Goal: Task Accomplishment & Management: Complete application form

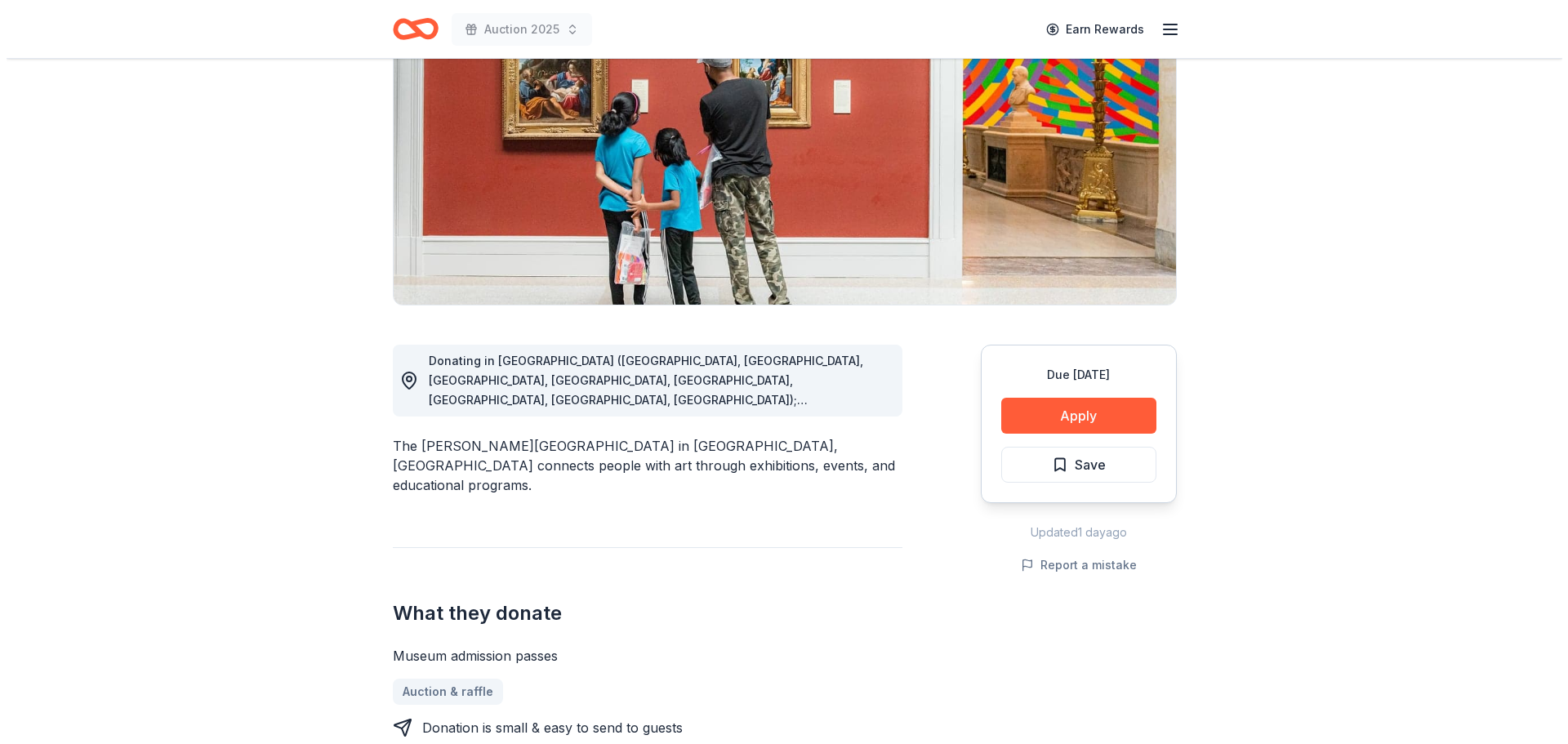
scroll to position [245, 0]
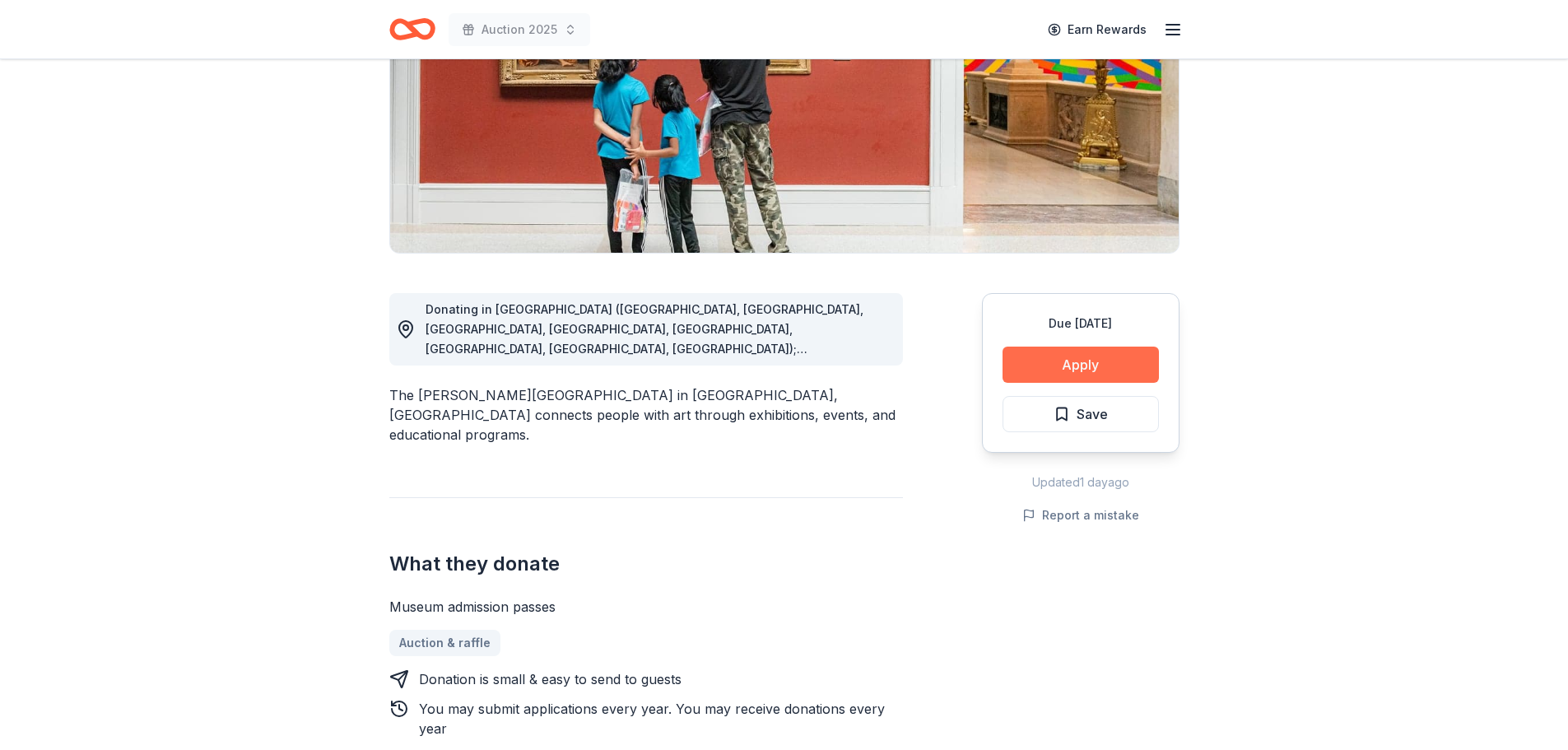
click at [1073, 367] on button "Apply" at bounding box center [1080, 364] width 156 height 36
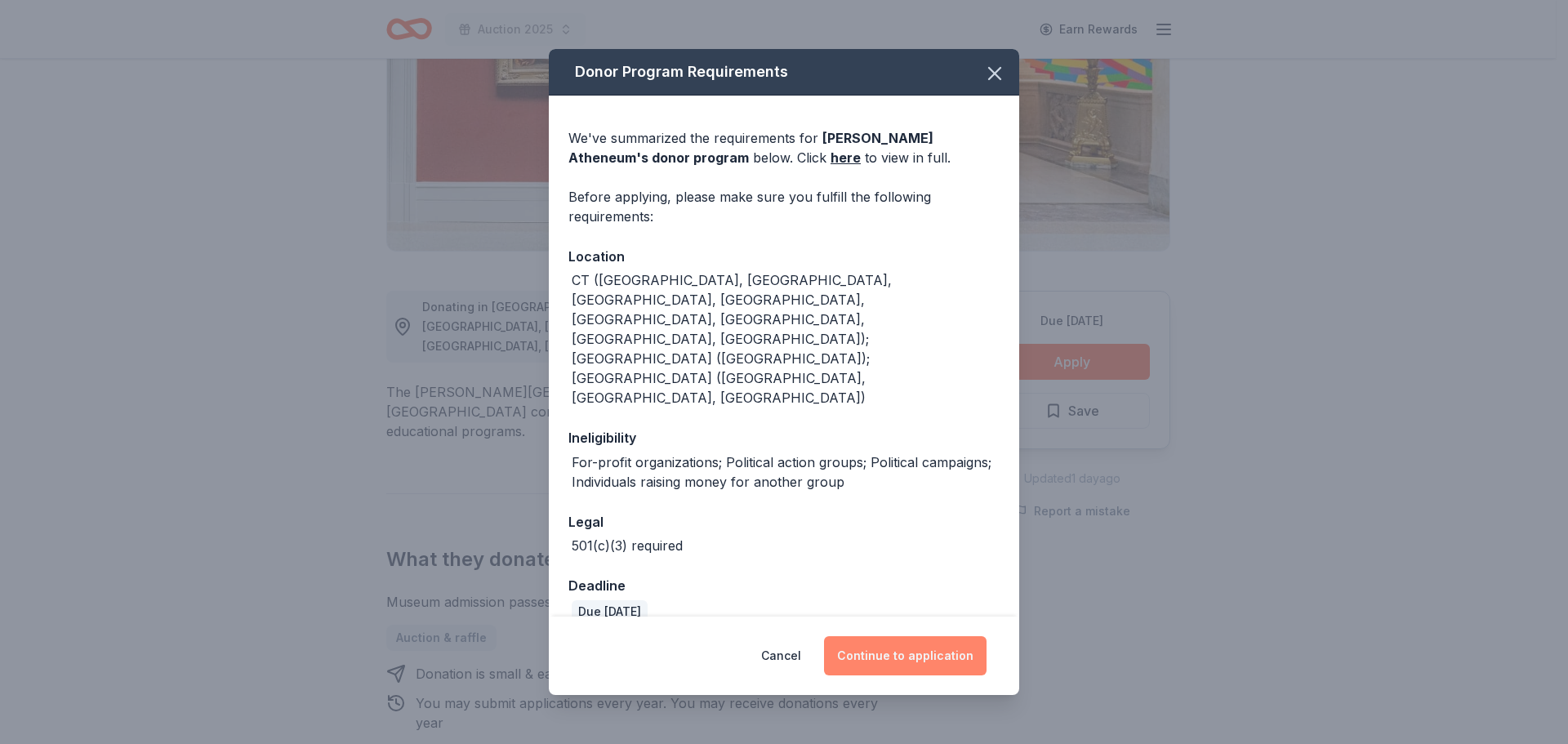
click at [895, 662] on button "Continue to application" at bounding box center [905, 656] width 163 height 39
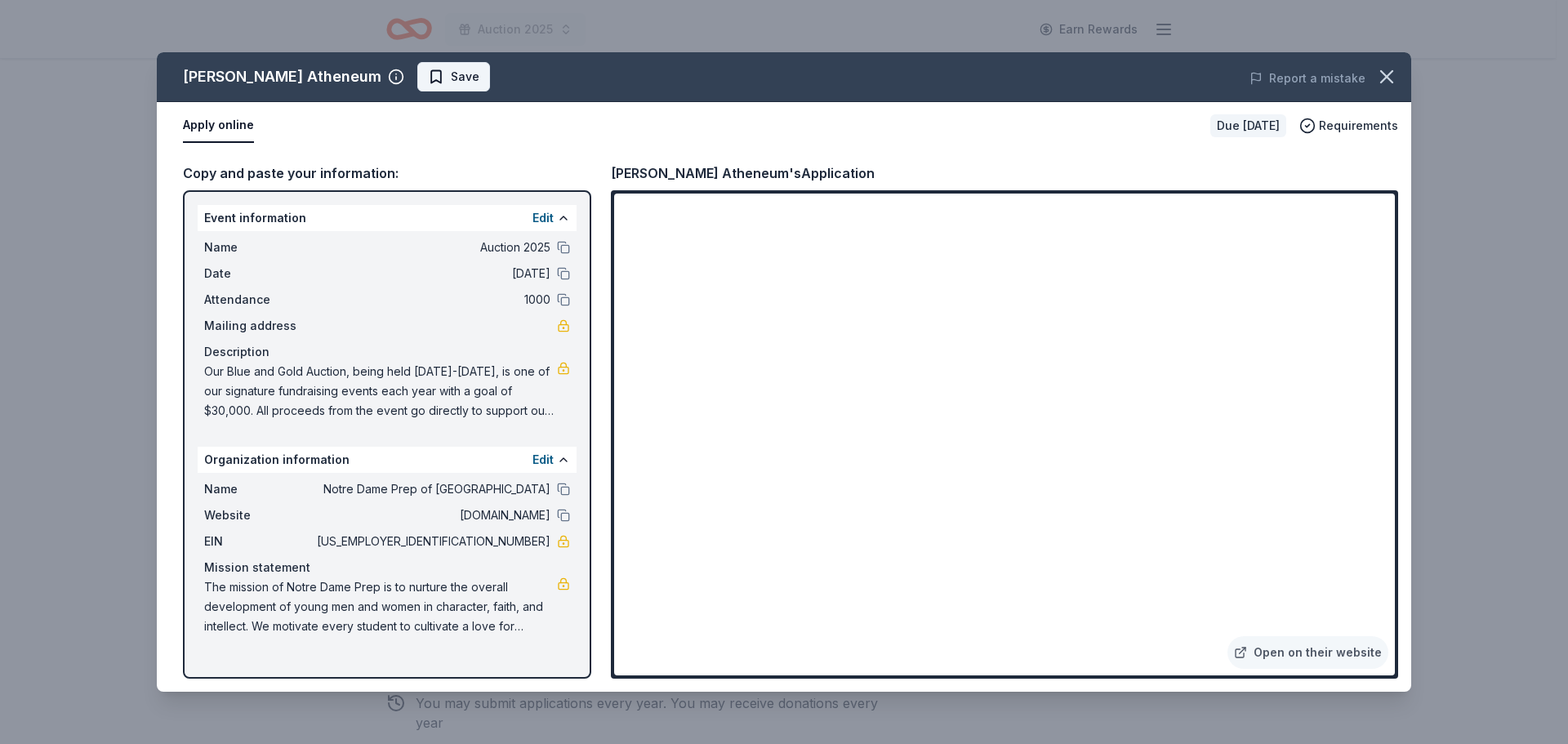
click at [451, 81] on span "Save" at bounding box center [464, 77] width 28 height 19
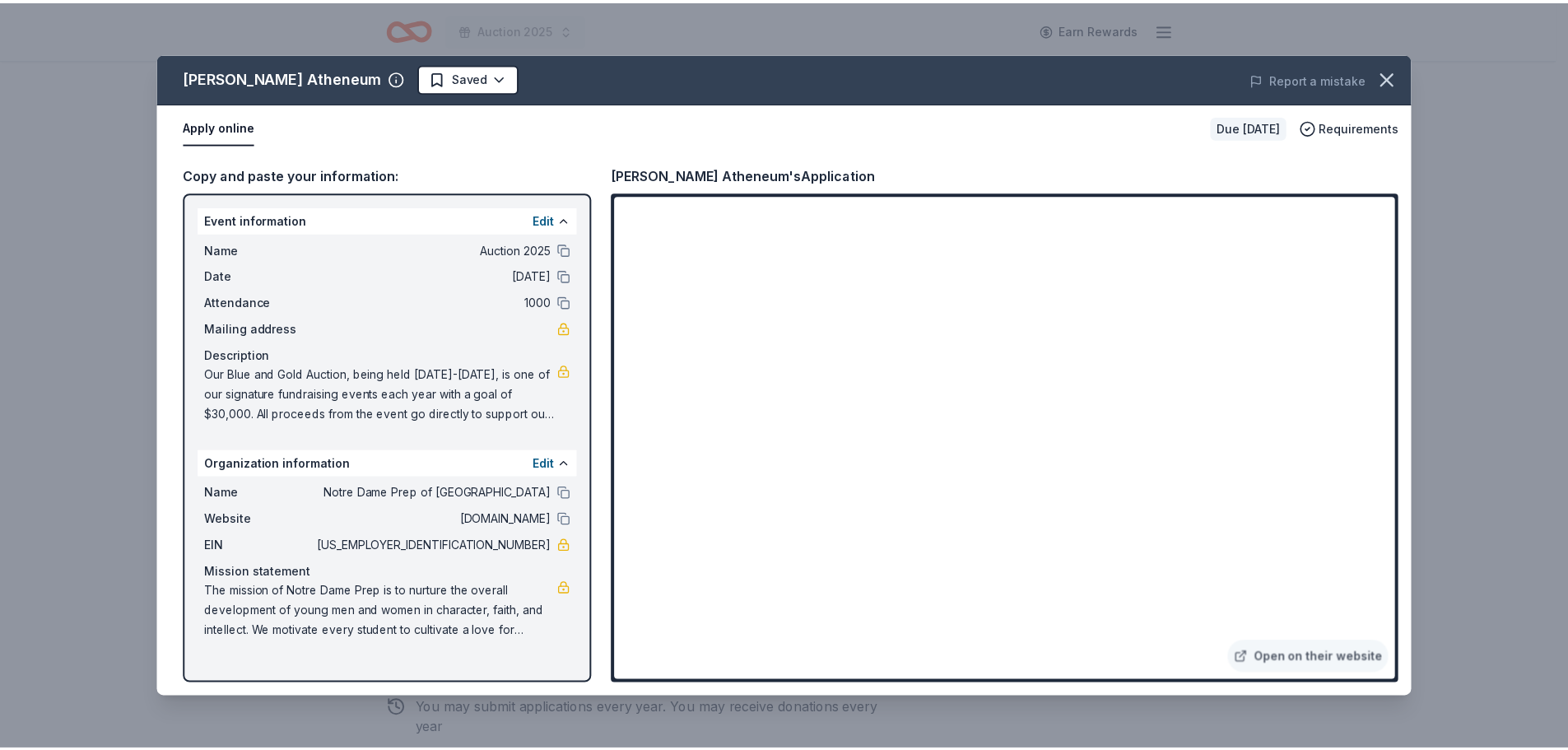
scroll to position [0, 0]
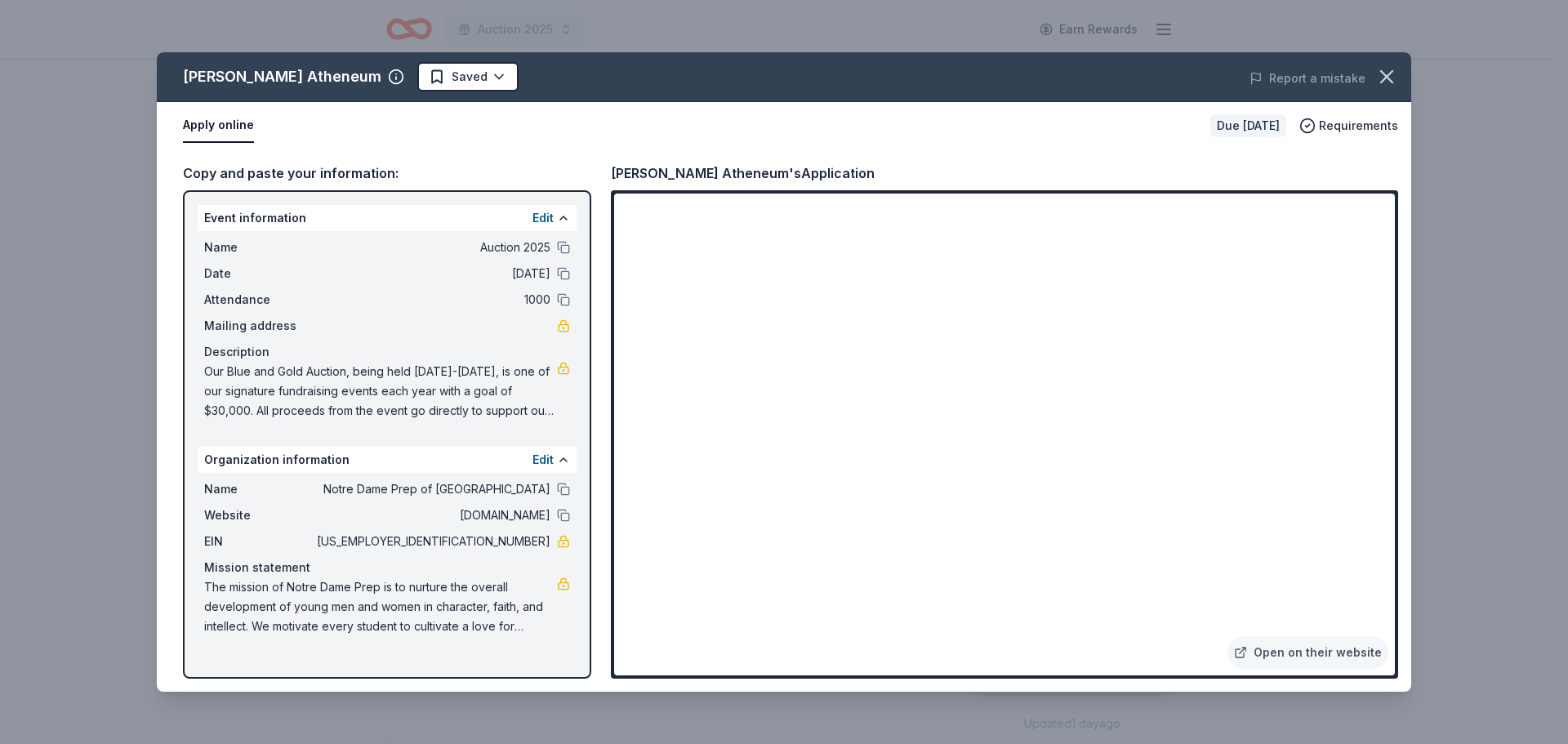
click at [433, 81] on html "Auction 2025 Earn Rewards Due in 30 days Share Wadsworth Atheneum New Share Don…" at bounding box center [784, 372] width 1568 height 744
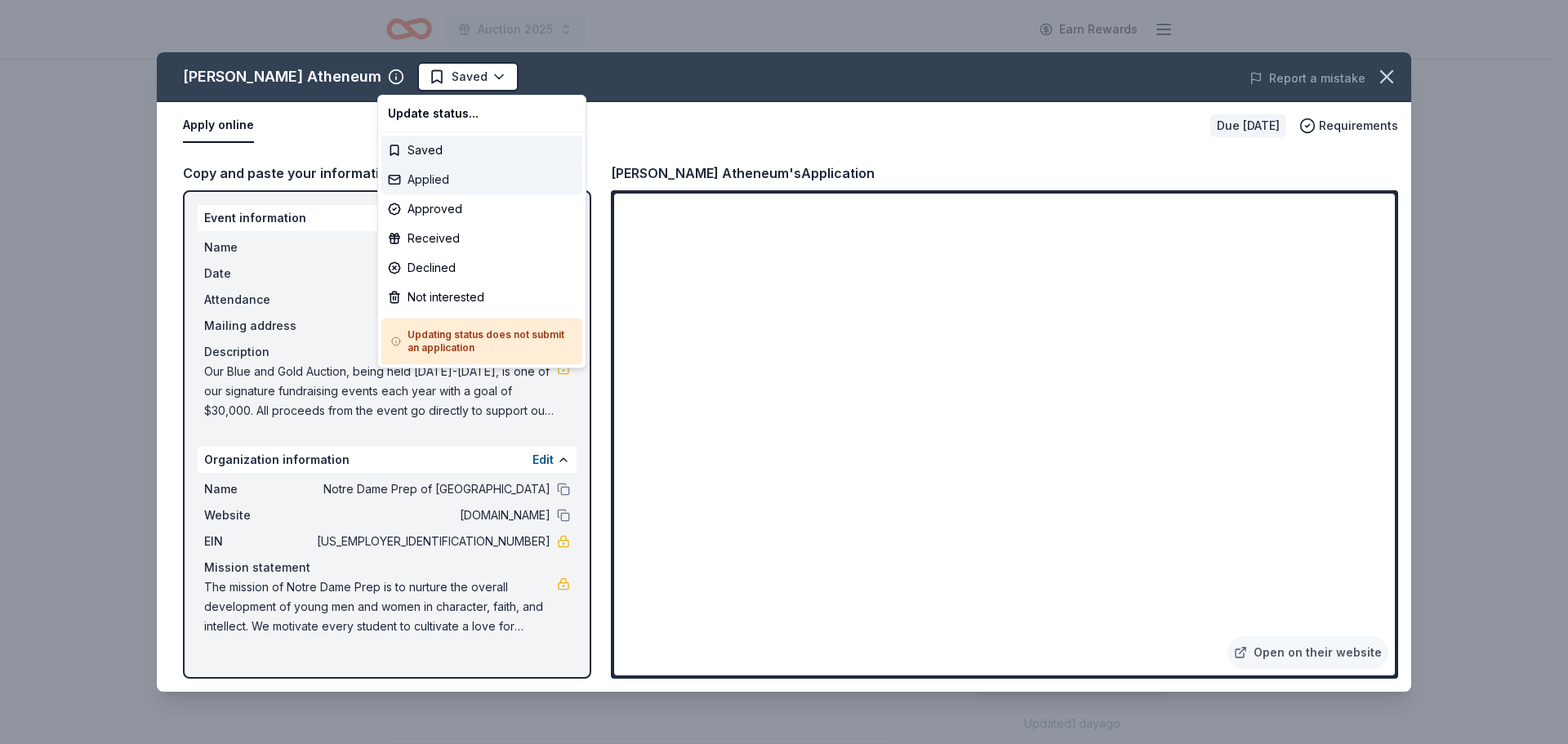
click at [433, 188] on div "Applied" at bounding box center [482, 179] width 201 height 29
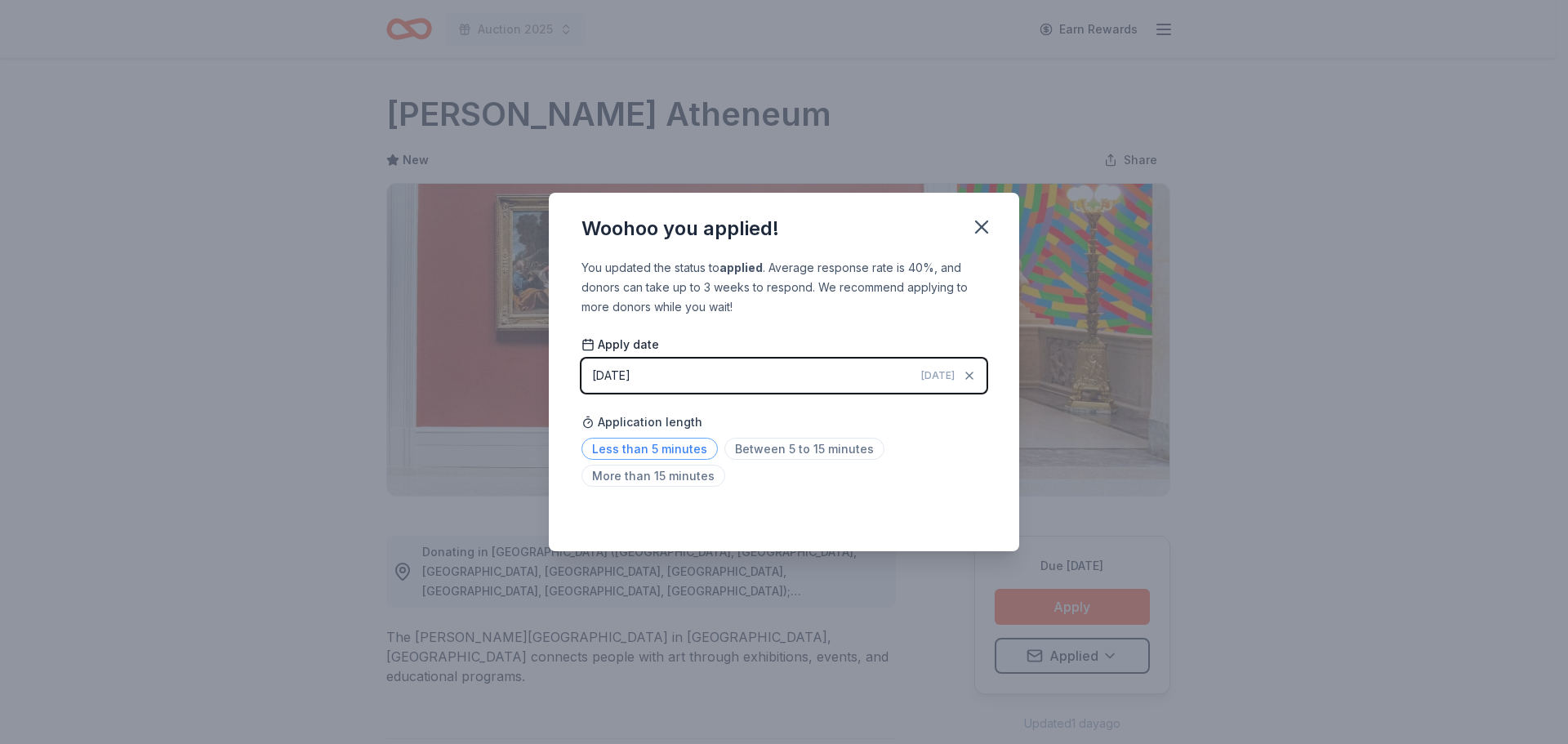
click at [648, 444] on span "Less than 5 minutes" at bounding box center [649, 449] width 136 height 22
click at [985, 223] on icon "button" at bounding box center [982, 227] width 12 height 12
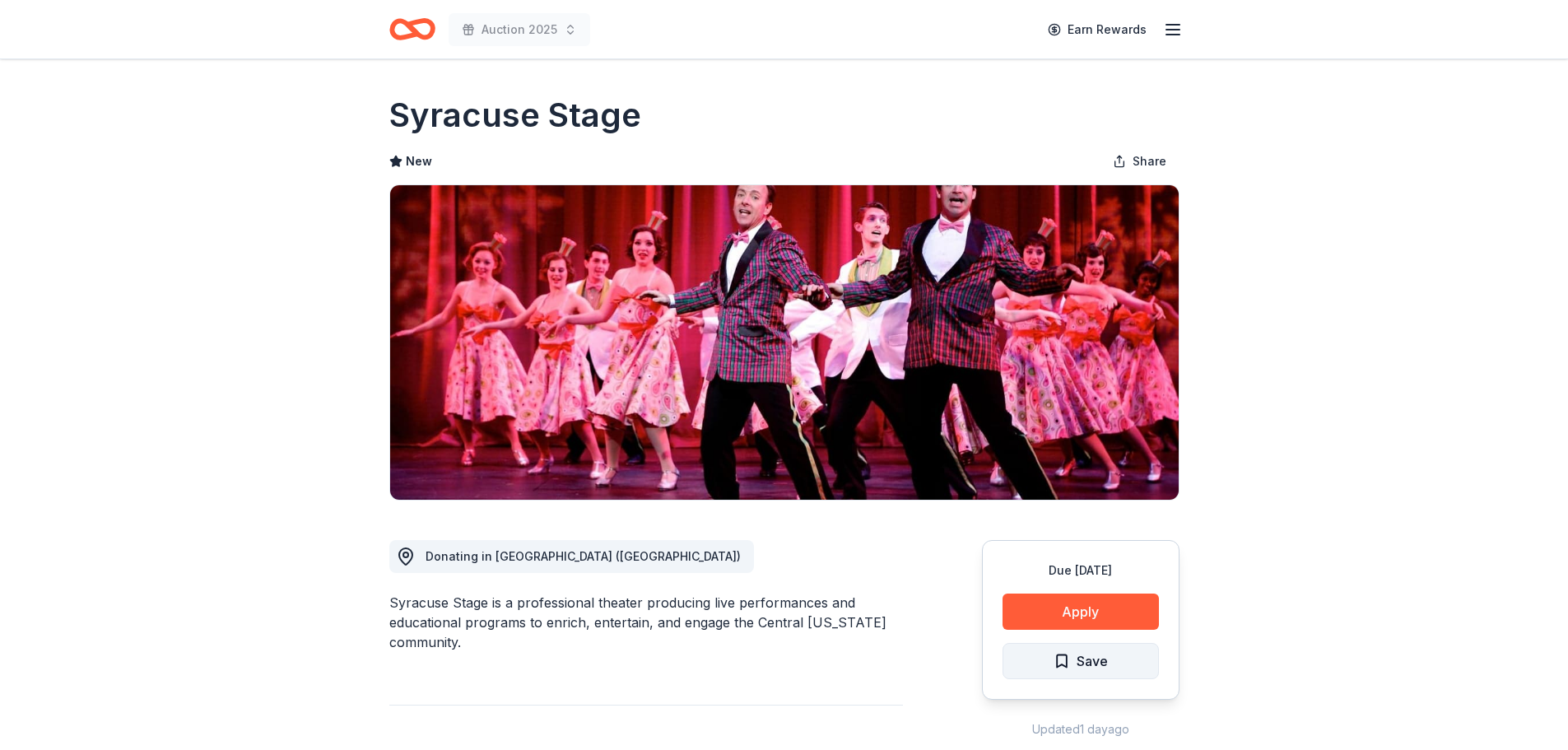
click at [1070, 658] on span "Save" at bounding box center [1080, 662] width 54 height 22
click at [1058, 608] on button "Apply" at bounding box center [1080, 612] width 156 height 36
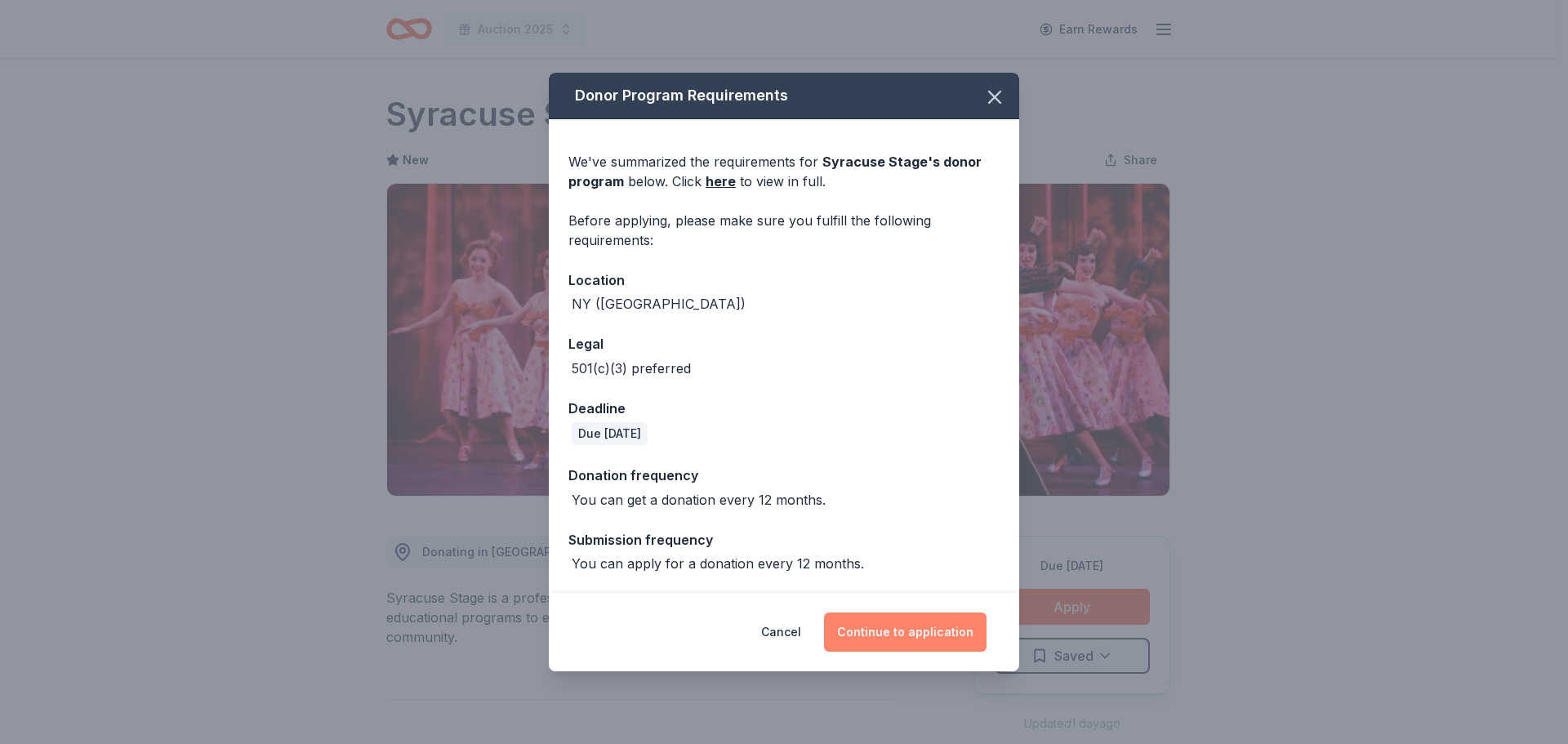
click at [909, 635] on button "Continue to application" at bounding box center [905, 632] width 163 height 39
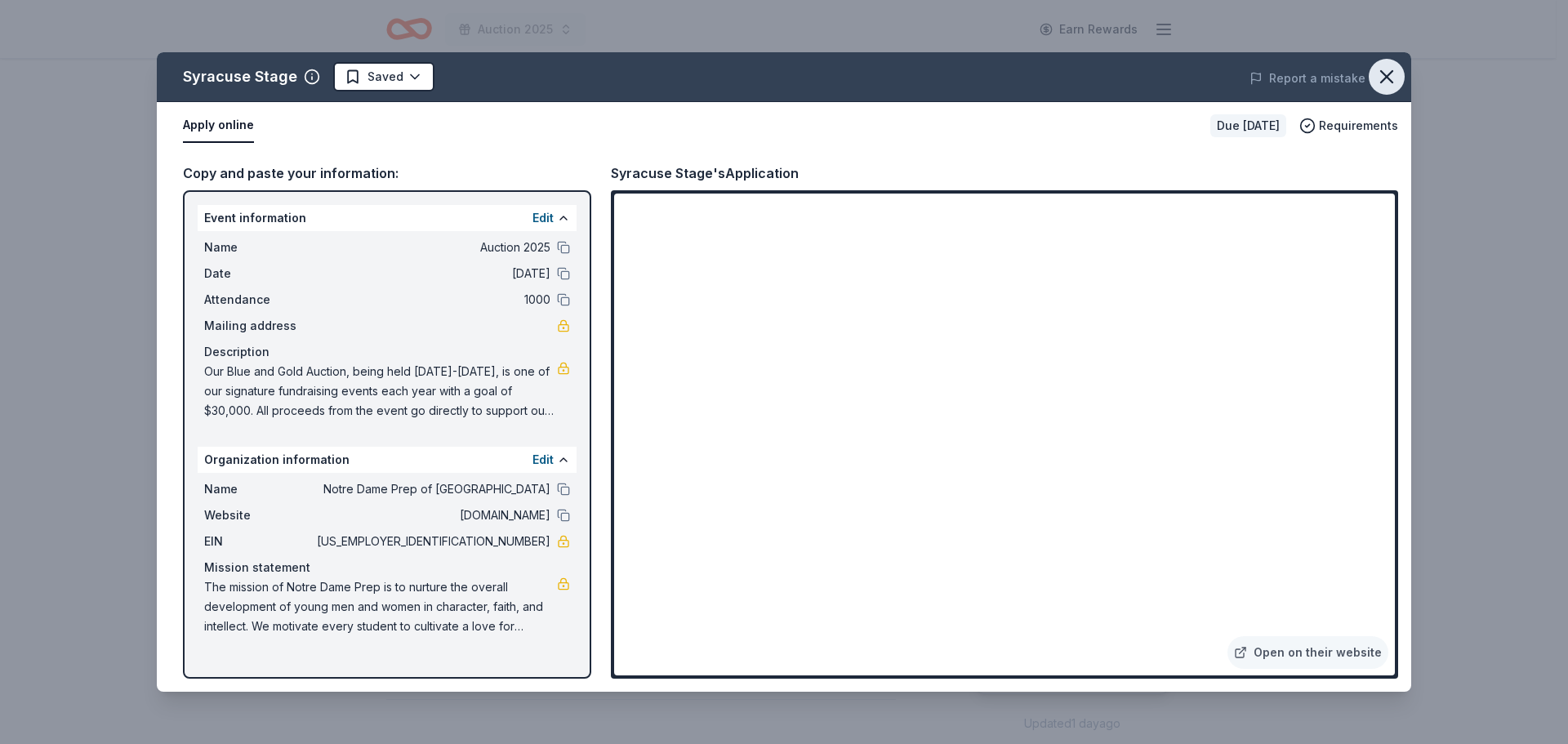
click at [1384, 77] on icon "button" at bounding box center [1386, 76] width 22 height 22
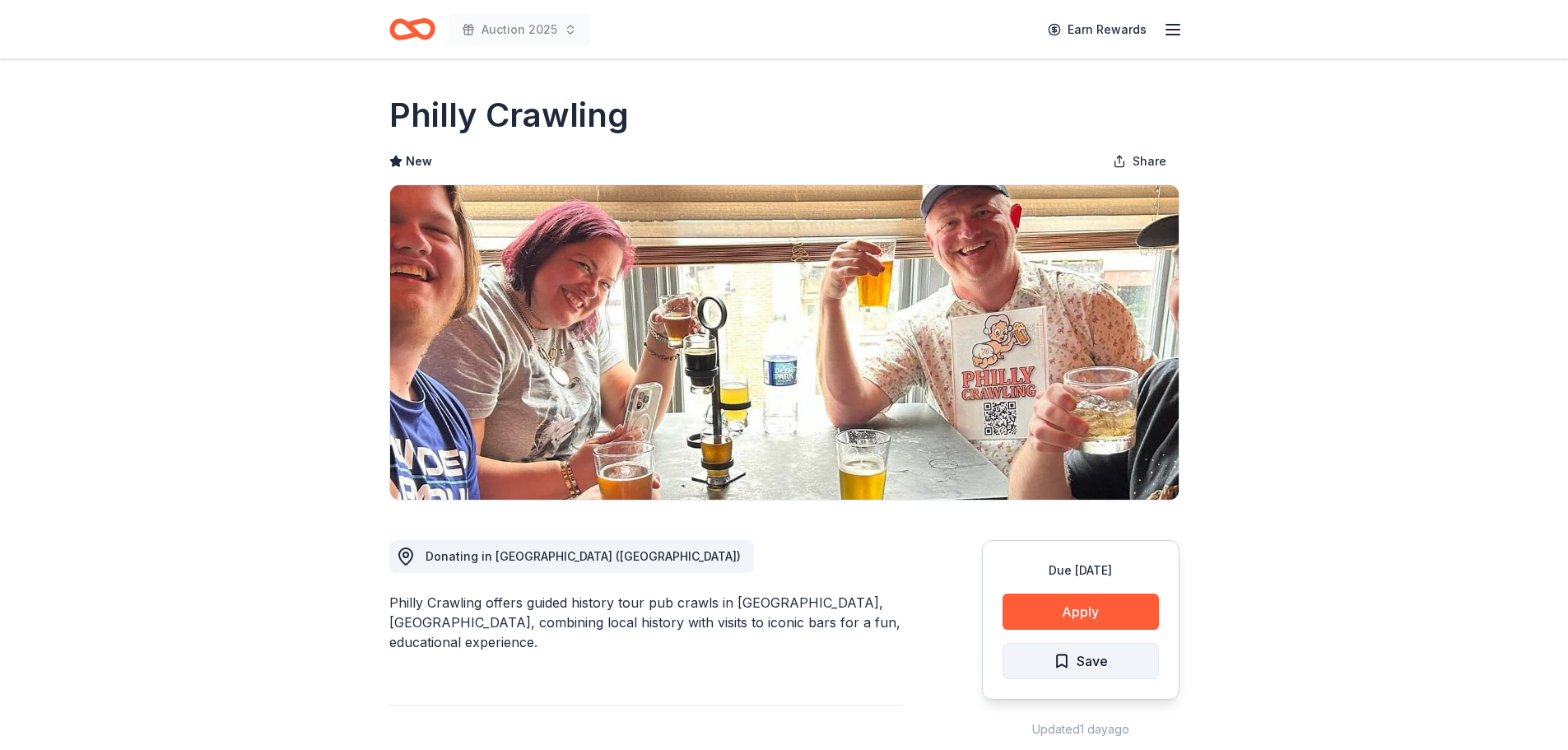
click at [1082, 661] on span "Save" at bounding box center [1092, 662] width 31 height 22
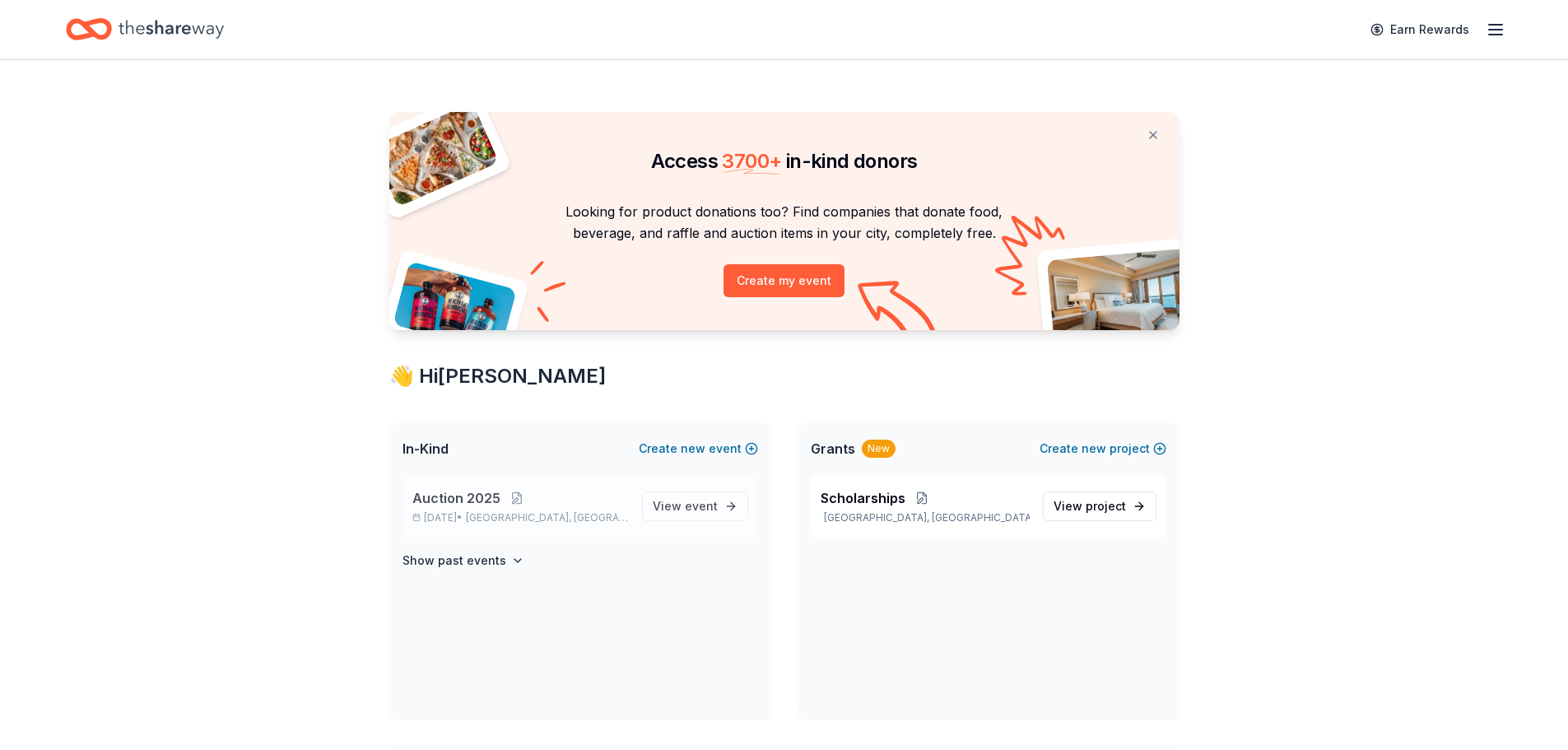
click at [456, 501] on span "Auction 2025" at bounding box center [456, 499] width 88 height 20
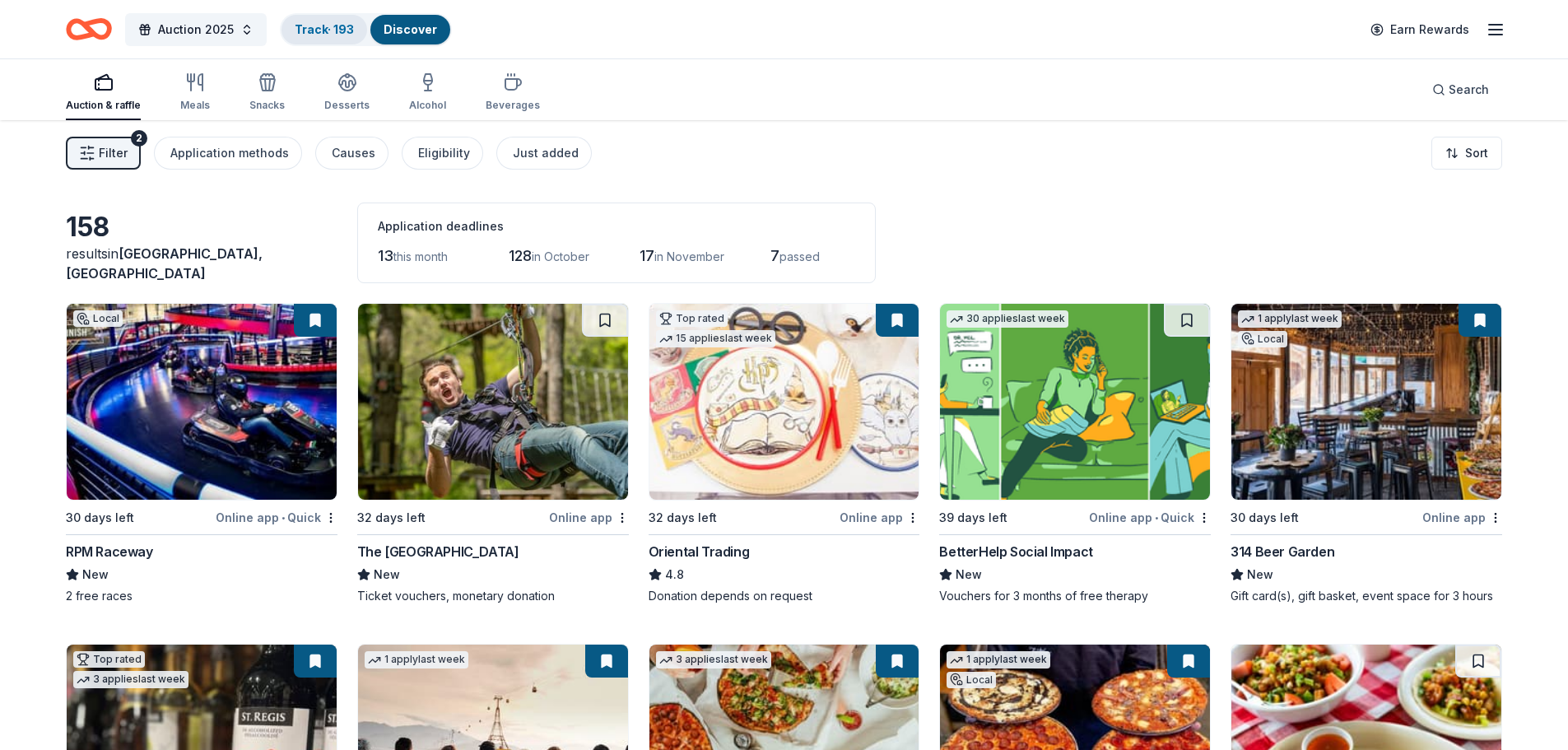
click at [331, 28] on link "Track · 193" at bounding box center [324, 29] width 59 height 14
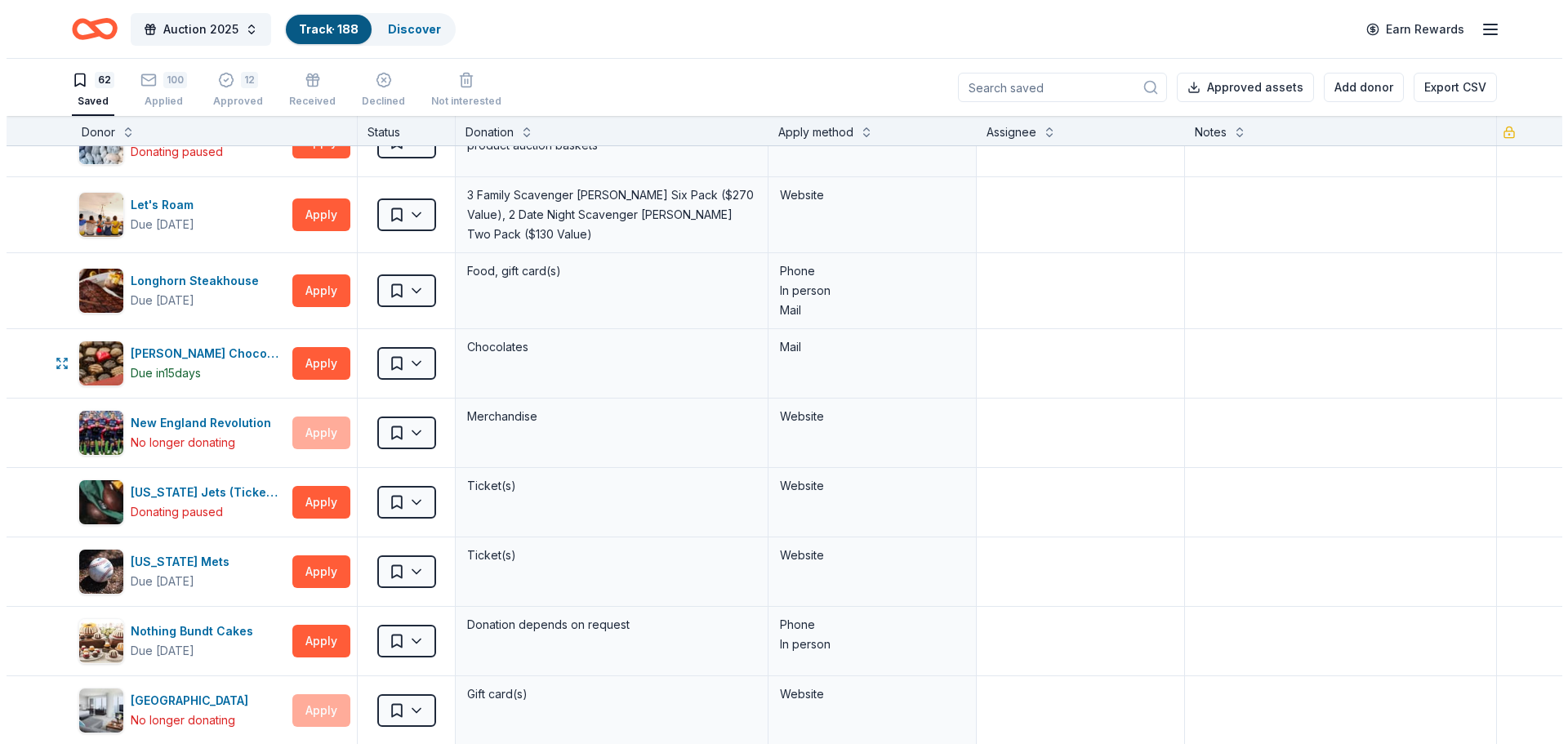
scroll to position [1879, 0]
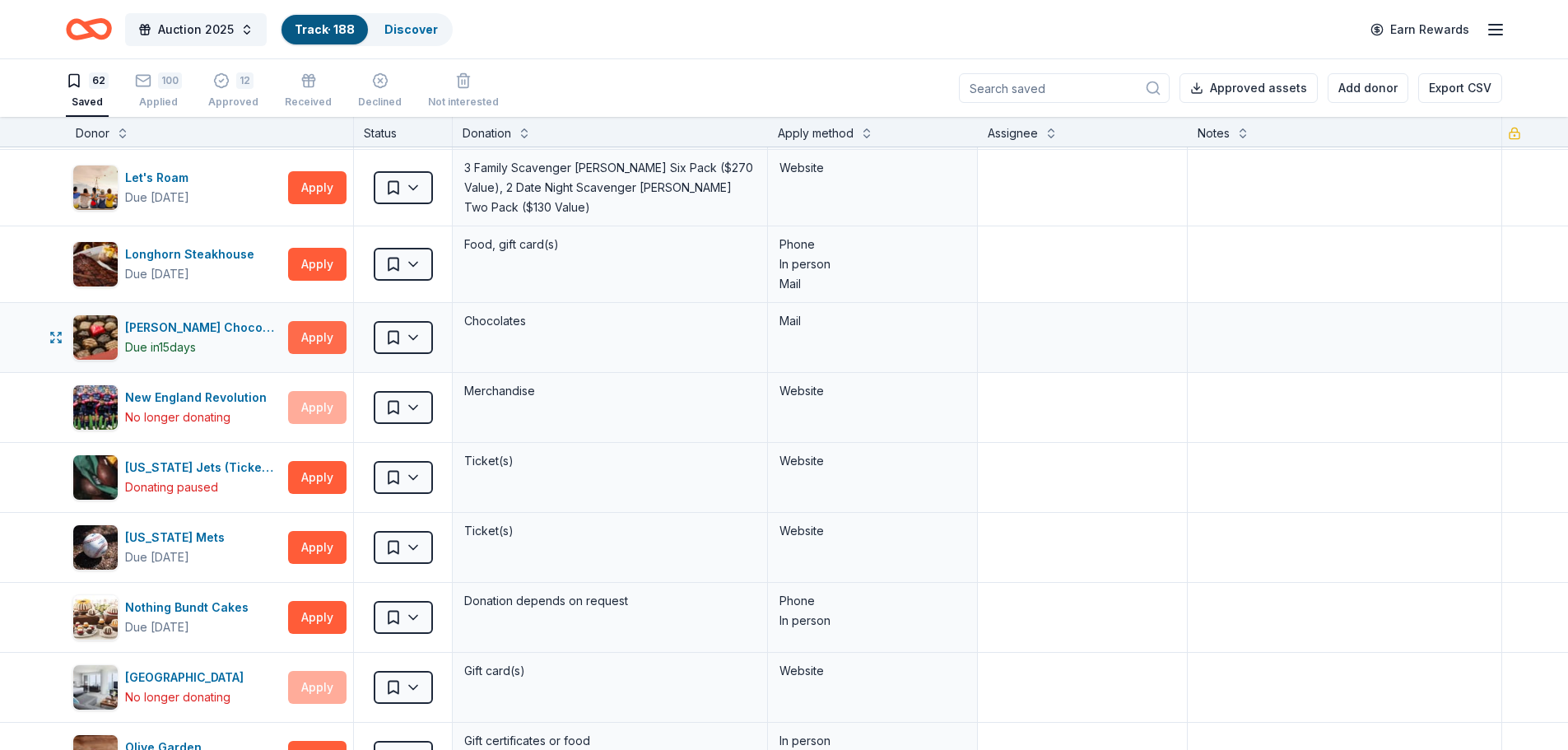
click at [311, 330] on button "Apply" at bounding box center [318, 338] width 59 height 33
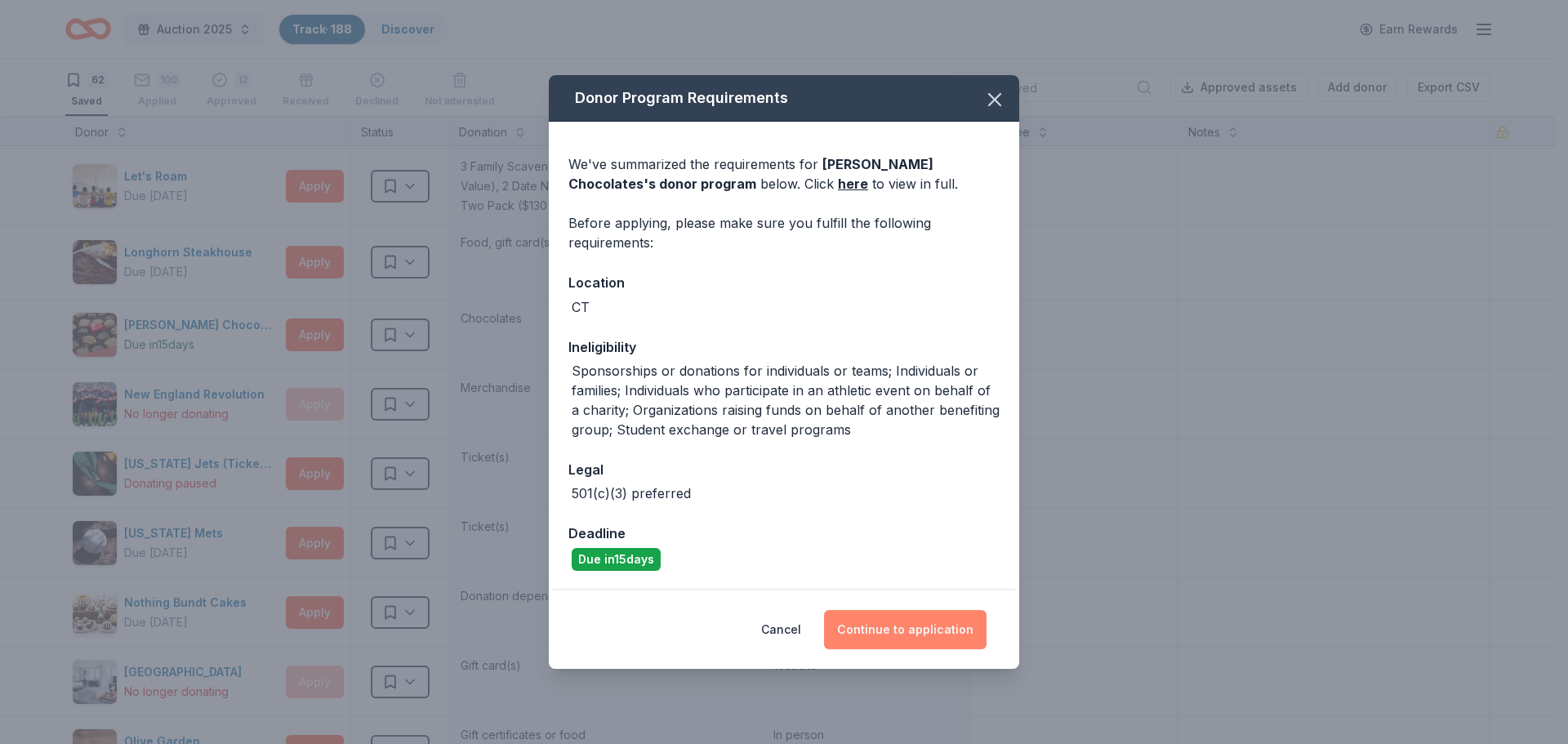
click at [915, 632] on button "Continue to application" at bounding box center [905, 630] width 163 height 39
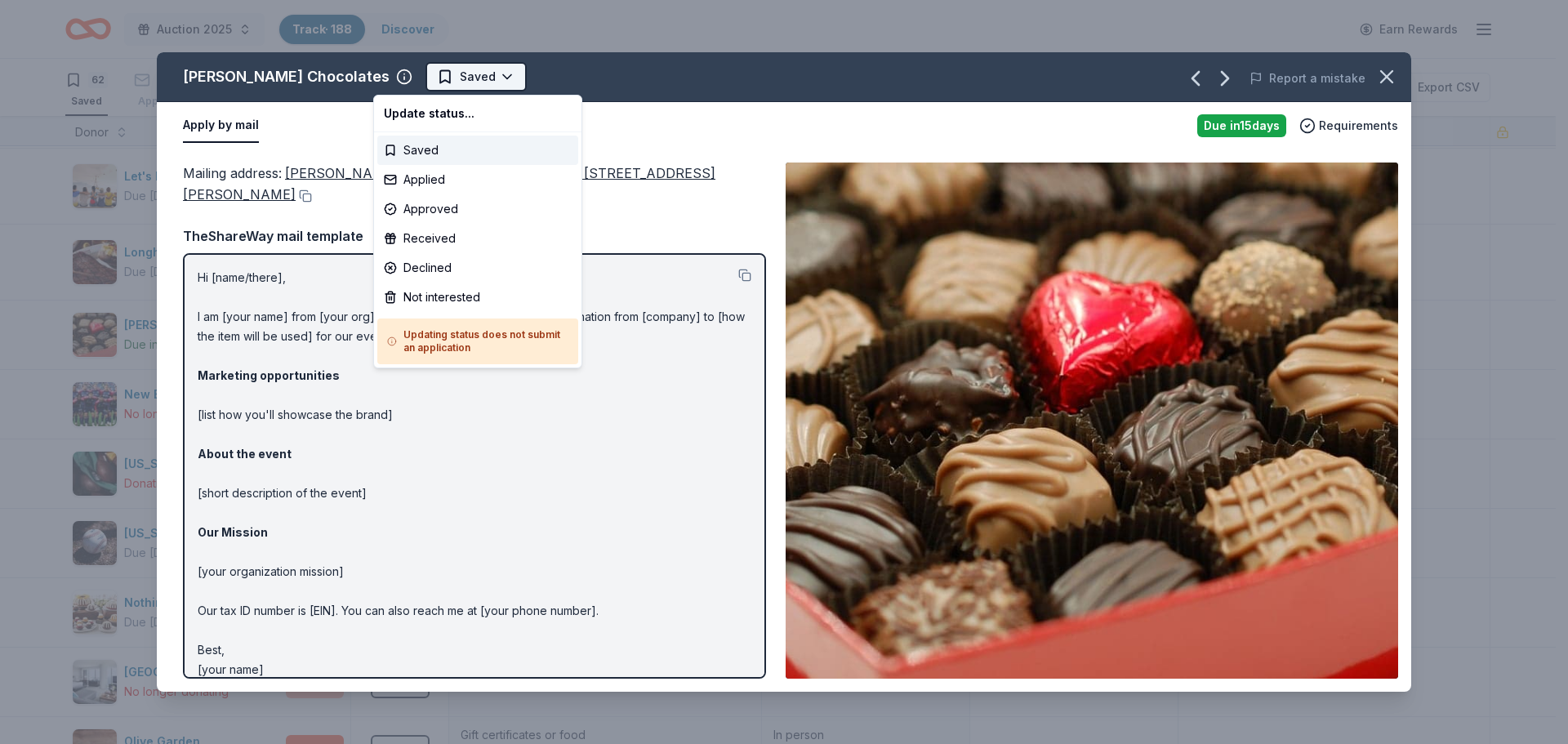
click at [452, 80] on html "Auction 2025 Track · 188 Discover Earn Rewards 62 Saved 100 Applied 12 Approved…" at bounding box center [784, 372] width 1568 height 744
click at [436, 175] on div "Applied" at bounding box center [478, 179] width 201 height 29
